Goal: Find contact information: Find contact information

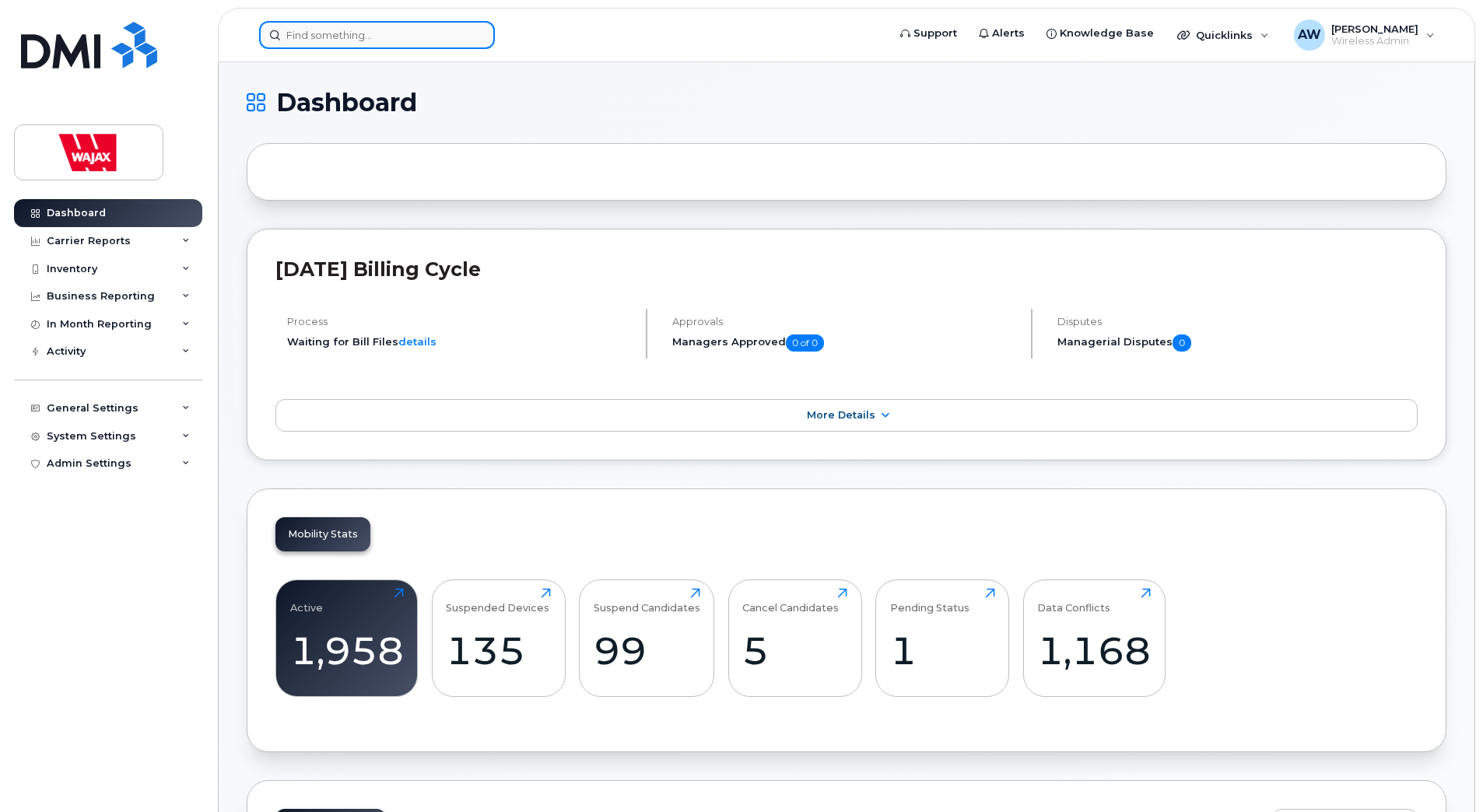
click at [432, 45] on input at bounding box center [377, 35] width 235 height 28
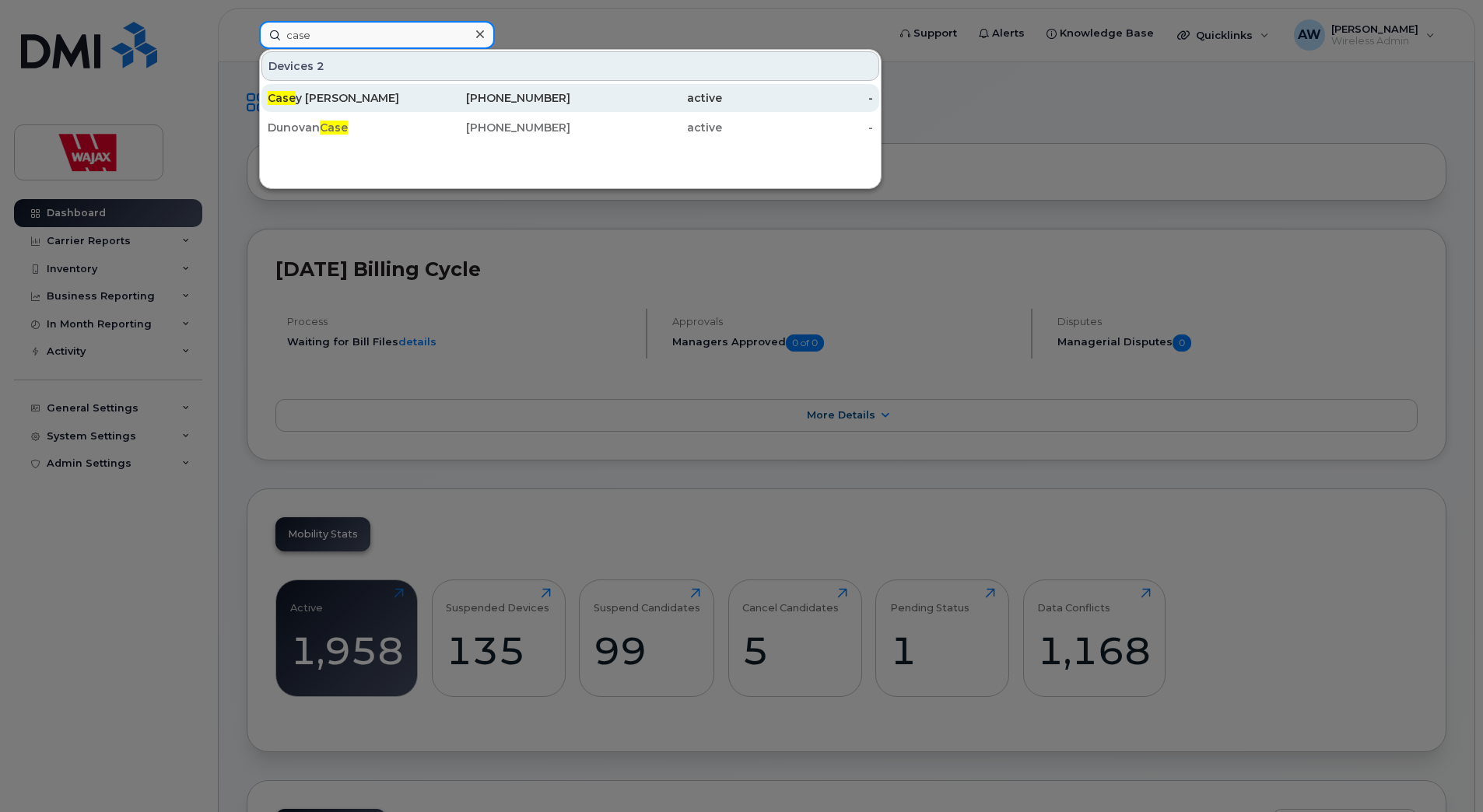
type input "case"
click at [433, 102] on div "[PHONE_NUMBER]" at bounding box center [495, 98] width 151 height 15
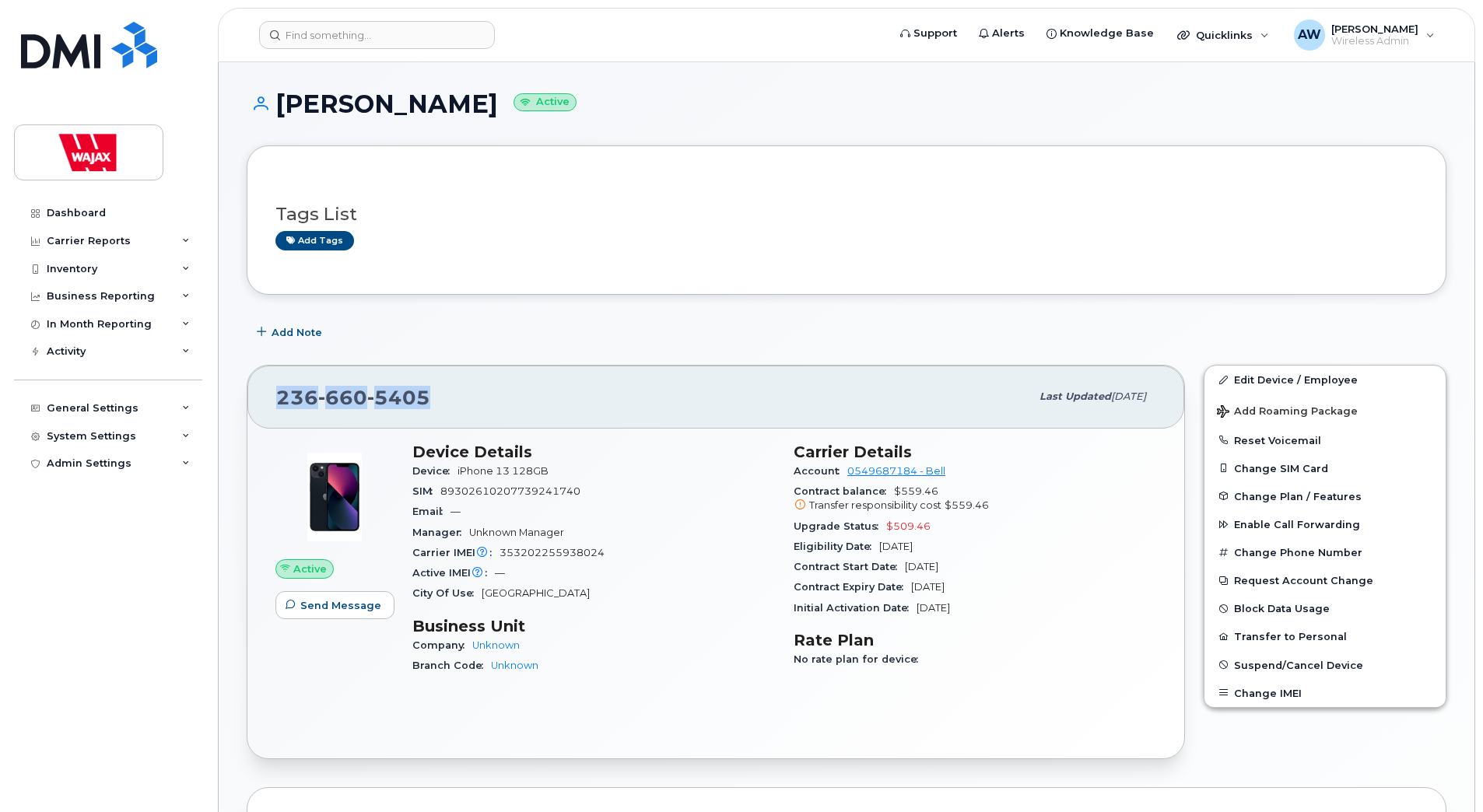
drag, startPoint x: 447, startPoint y: 392, endPoint x: 267, endPoint y: 375, distance: 180.8
click at [267, 375] on div "[PHONE_NUMBER] Last updated [DATE]" at bounding box center [715, 396] width 937 height 63
drag, startPoint x: 267, startPoint y: 375, endPoint x: 406, endPoint y: 397, distance: 140.7
copy span "[PHONE_NUMBER]"
